Goal: Navigation & Orientation: Understand site structure

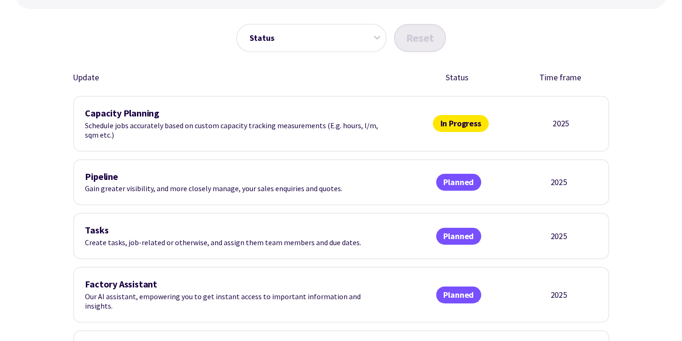
scroll to position [357, 0]
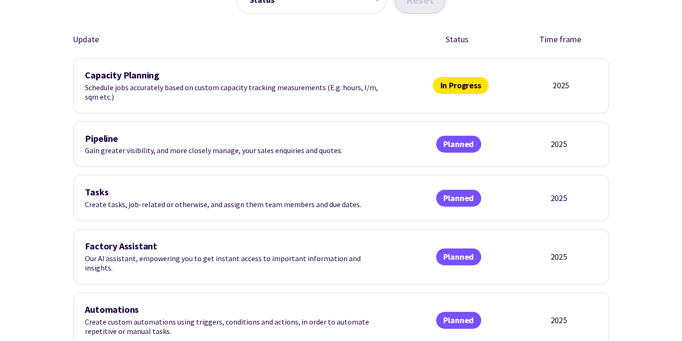
drag, startPoint x: 101, startPoint y: 90, endPoint x: 258, endPoint y: 106, distance: 158.1
click at [258, 106] on div "Capacity Planning Schedule jobs accurately based on custom capacity tracking me…" at bounding box center [341, 86] width 536 height 56
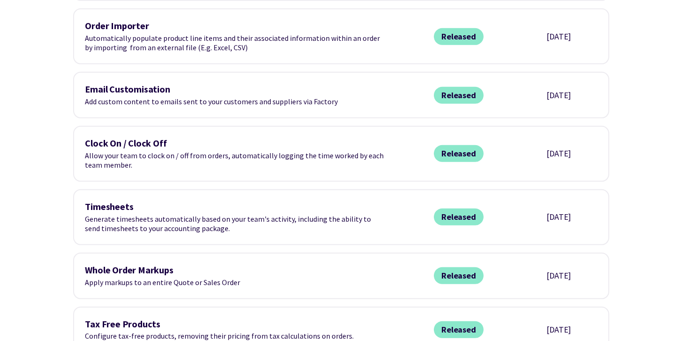
scroll to position [1072, 0]
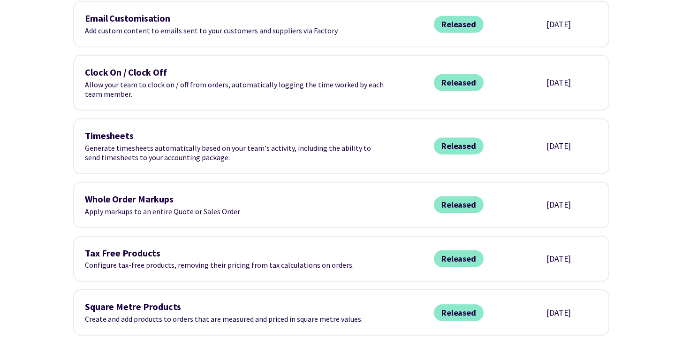
drag, startPoint x: 97, startPoint y: 71, endPoint x: 247, endPoint y: 90, distance: 151.8
click at [247, 90] on div "Clock On / Clock Off Allow your team to clock on / off from orders, automatical…" at bounding box center [341, 83] width 536 height 56
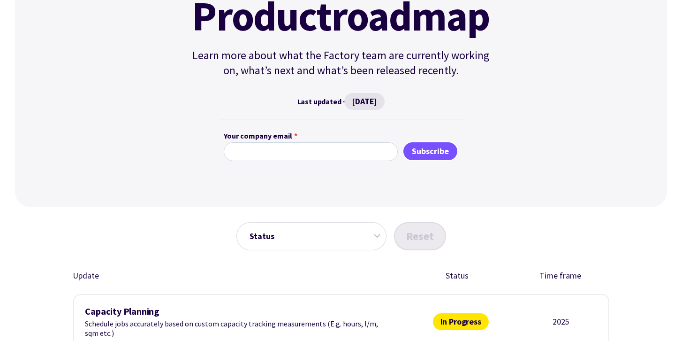
scroll to position [0, 0]
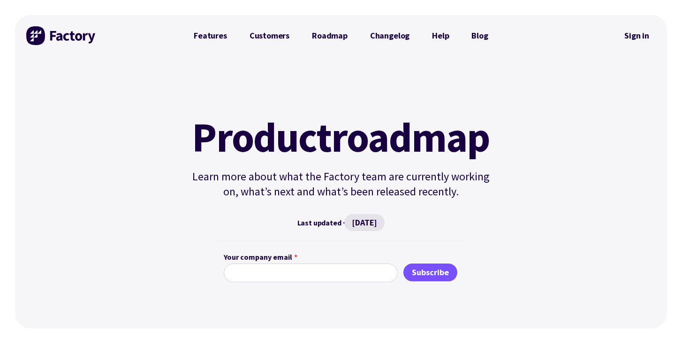
click at [90, 36] on img at bounding box center [61, 35] width 70 height 19
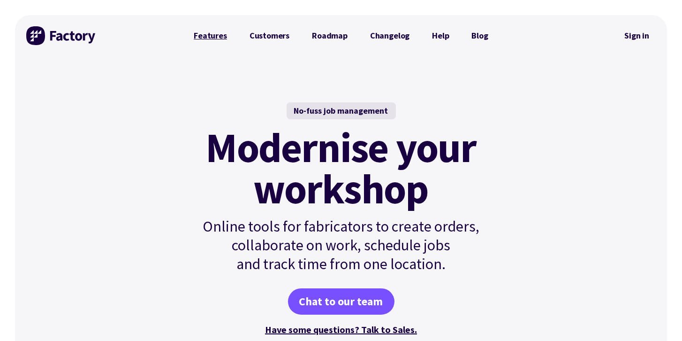
click at [214, 34] on link "Features" at bounding box center [211, 35] width 56 height 19
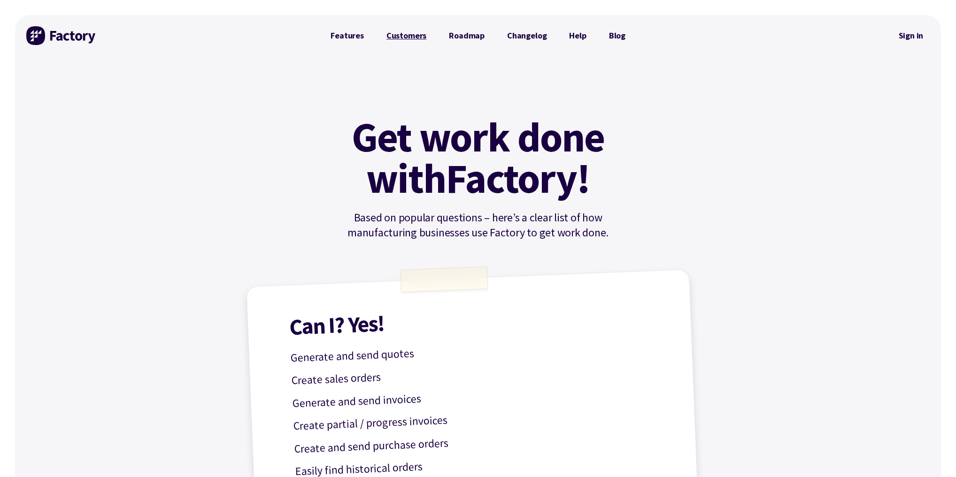
click at [414, 37] on link "Customers" at bounding box center [406, 35] width 62 height 19
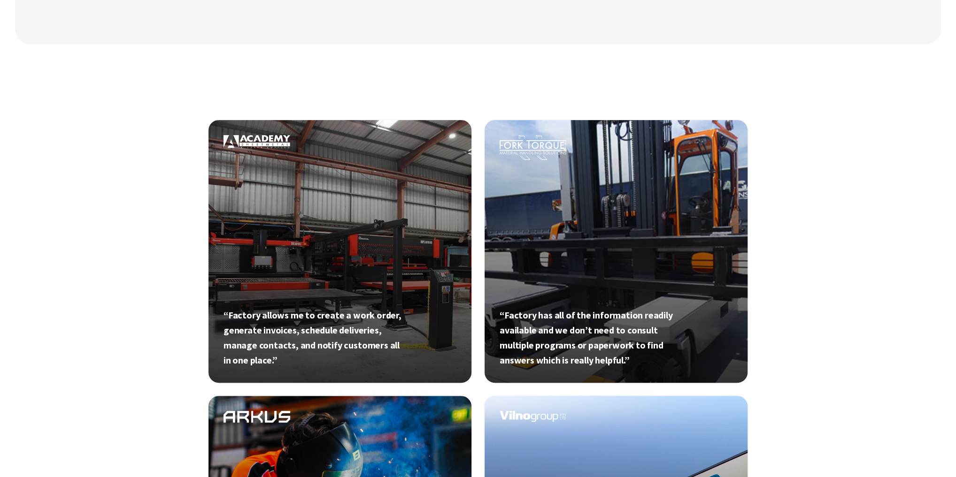
scroll to position [300, 0]
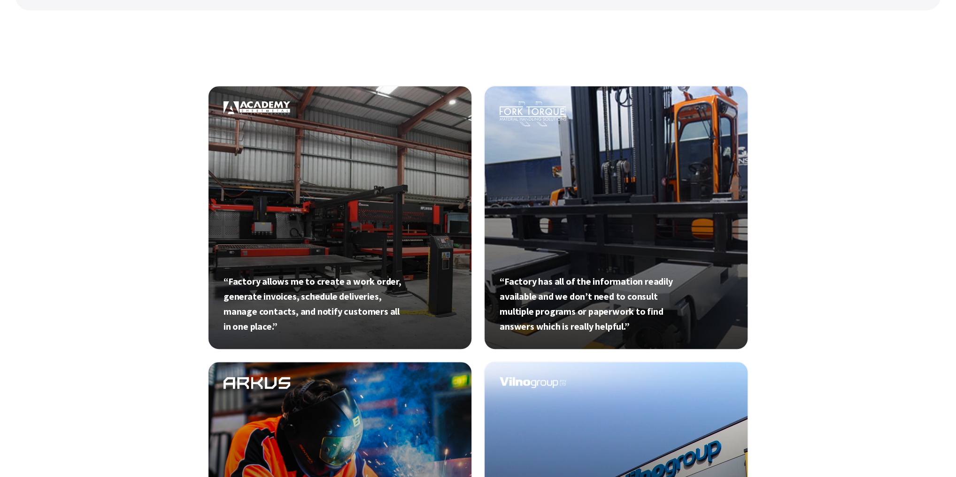
click at [376, 244] on link at bounding box center [339, 217] width 265 height 265
click at [380, 221] on link at bounding box center [339, 217] width 265 height 265
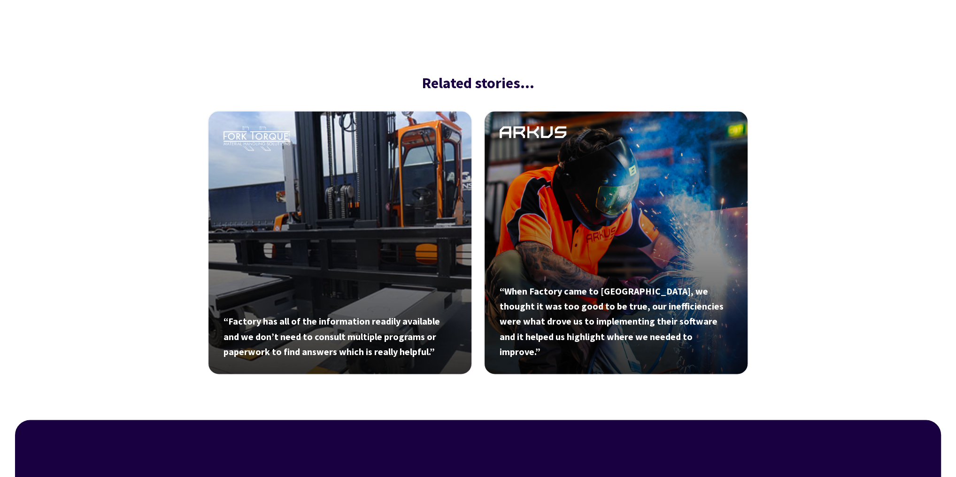
scroll to position [1552, 0]
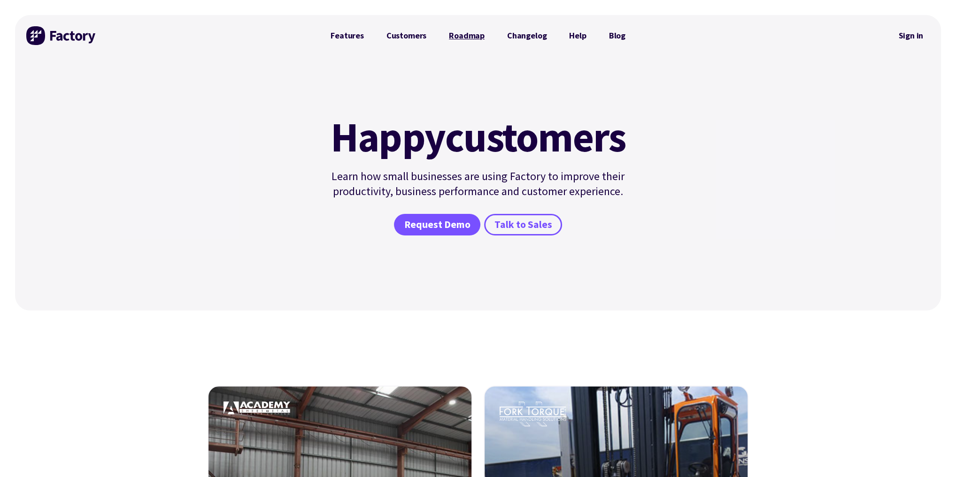
click at [469, 42] on link "Roadmap" at bounding box center [466, 35] width 58 height 19
click at [576, 33] on link "Help" at bounding box center [577, 35] width 39 height 19
